Goal: Task Accomplishment & Management: Manage account settings

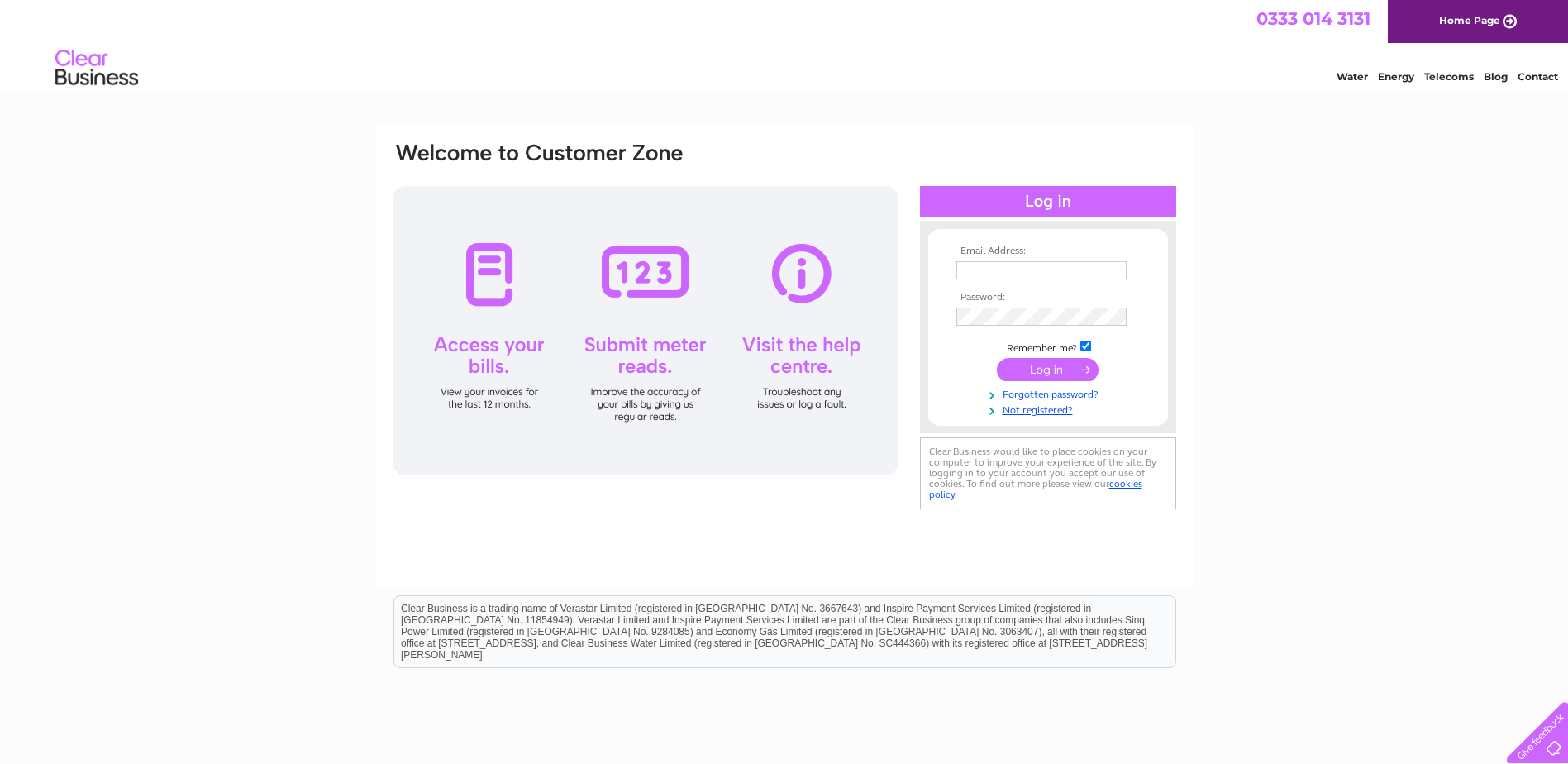
type input "accounts@amsglobalgroup.com"
click at [796, 369] on input "submit" at bounding box center [1048, 369] width 102 height 23
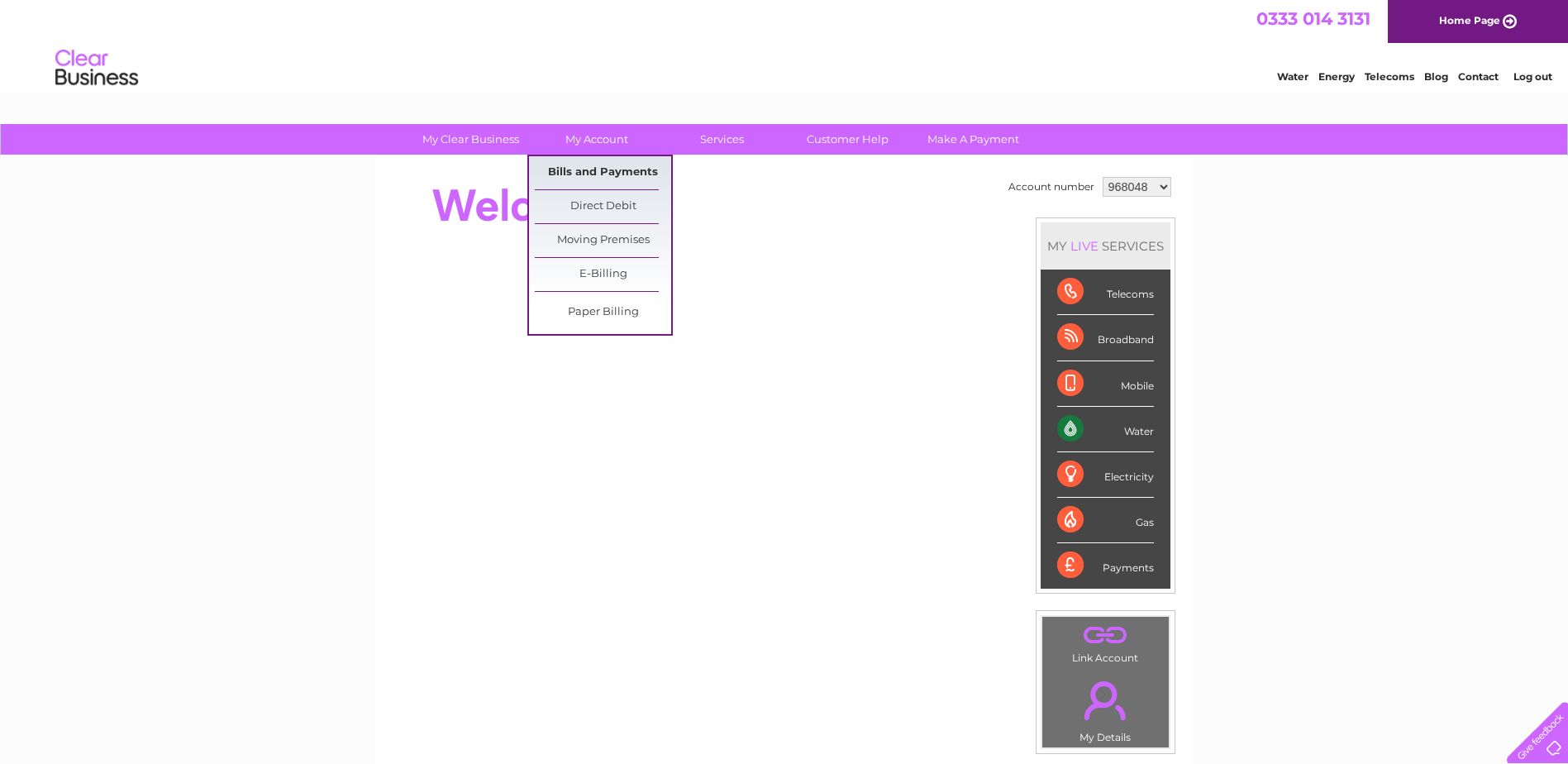
click at [608, 166] on link "Bills and Payments" at bounding box center [603, 173] width 137 height 33
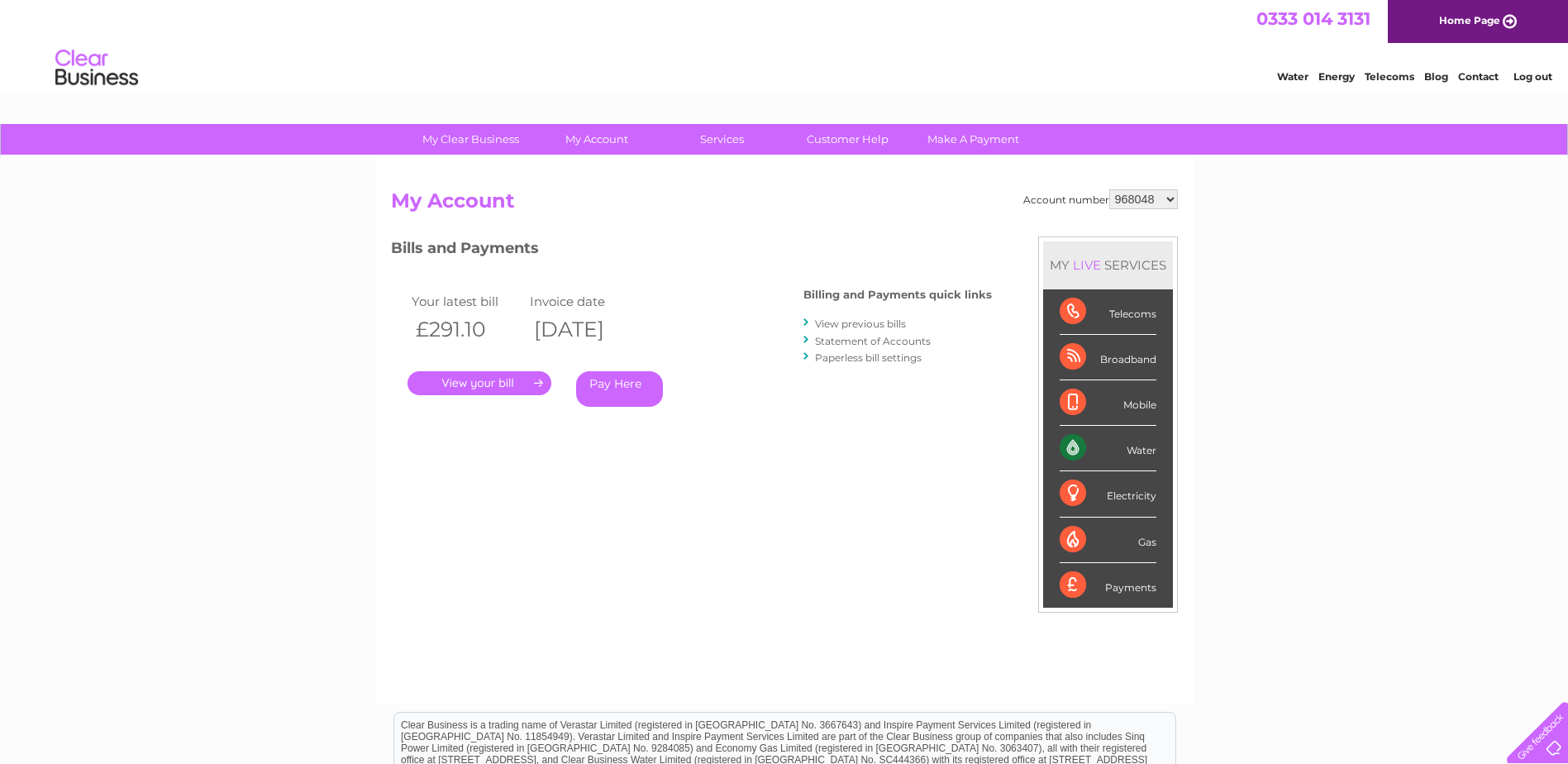
click at [520, 386] on link "." at bounding box center [480, 383] width 144 height 24
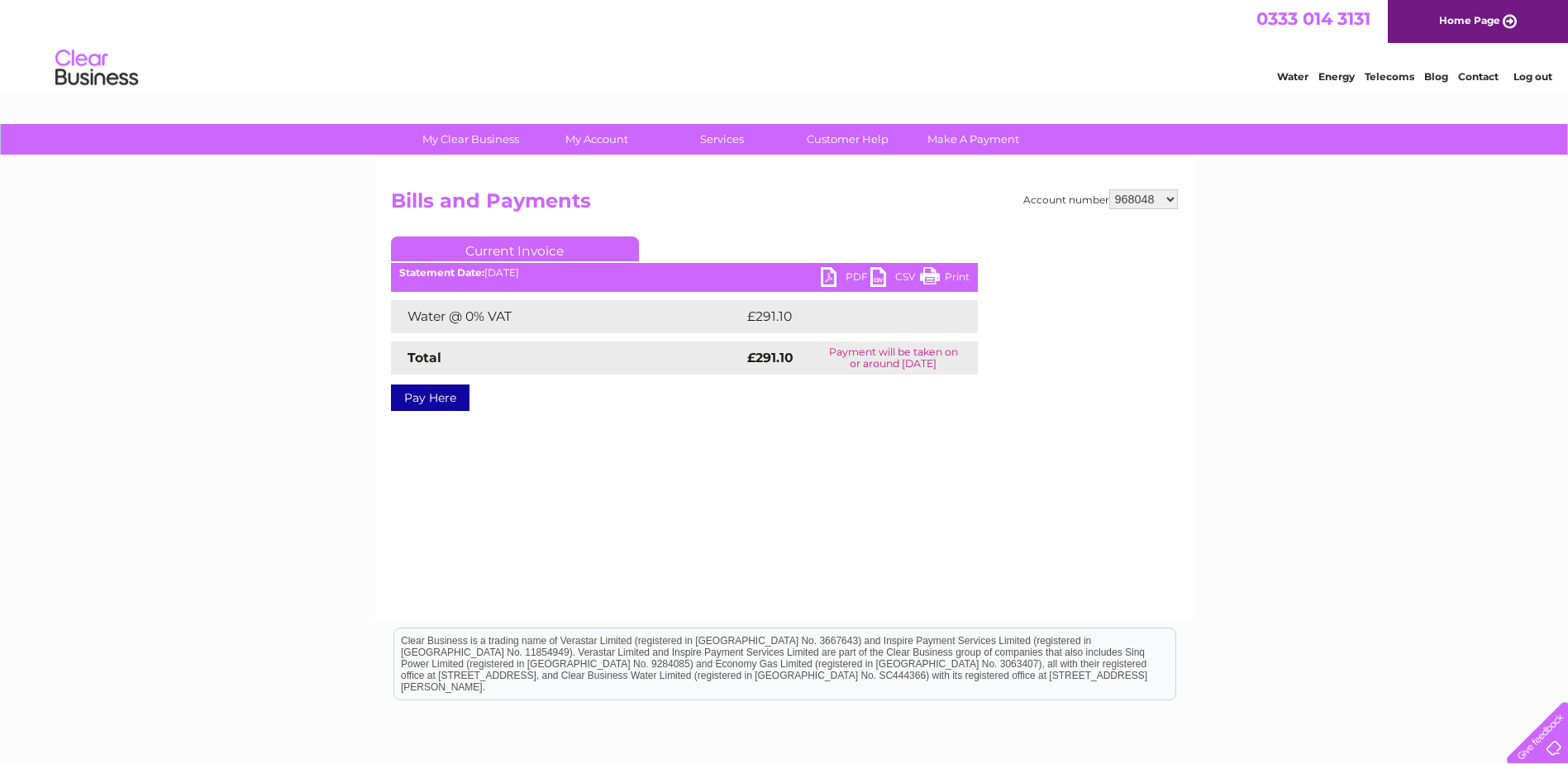
click at [856, 273] on link "PDF" at bounding box center [845, 279] width 50 height 24
click at [1167, 198] on select "968048 1104199" at bounding box center [1143, 199] width 68 height 19
select select "1104199"
click at [1110, 189] on select "968048 1104199" at bounding box center [1143, 199] width 68 height 19
click at [837, 273] on link "PDF" at bounding box center [845, 279] width 50 height 24
